Goal: Find contact information: Find contact information

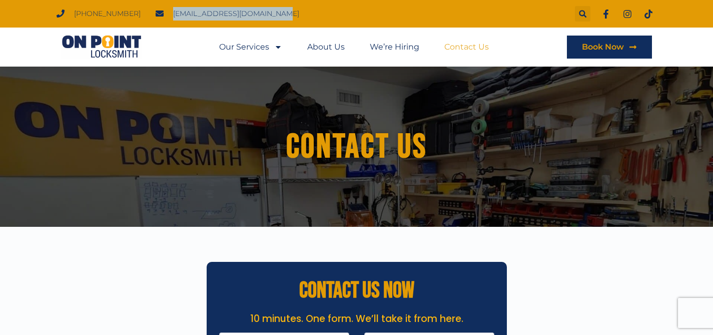
drag, startPoint x: 158, startPoint y: 15, endPoint x: 261, endPoint y: 12, distance: 103.1
click at [261, 12] on span "[EMAIL_ADDRESS][DOMAIN_NAME]" at bounding box center [235, 14] width 129 height 14
copy span "[EMAIL_ADDRESS][DOMAIN_NAME]"
